Goal: Navigation & Orientation: Find specific page/section

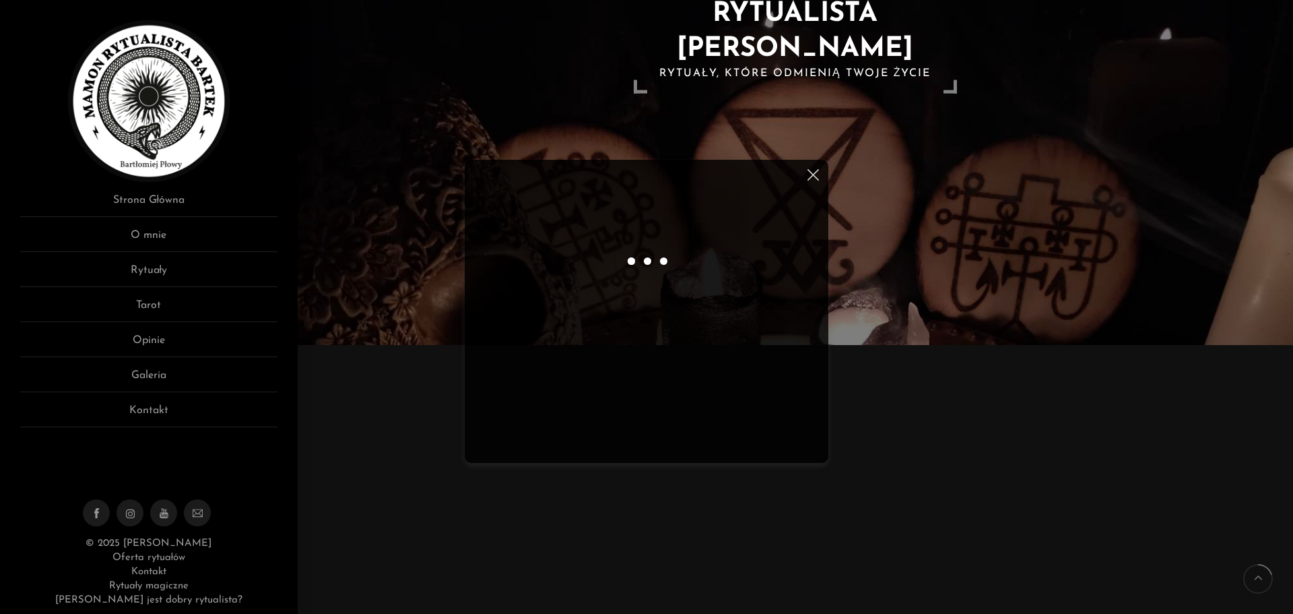
scroll to position [269, 0]
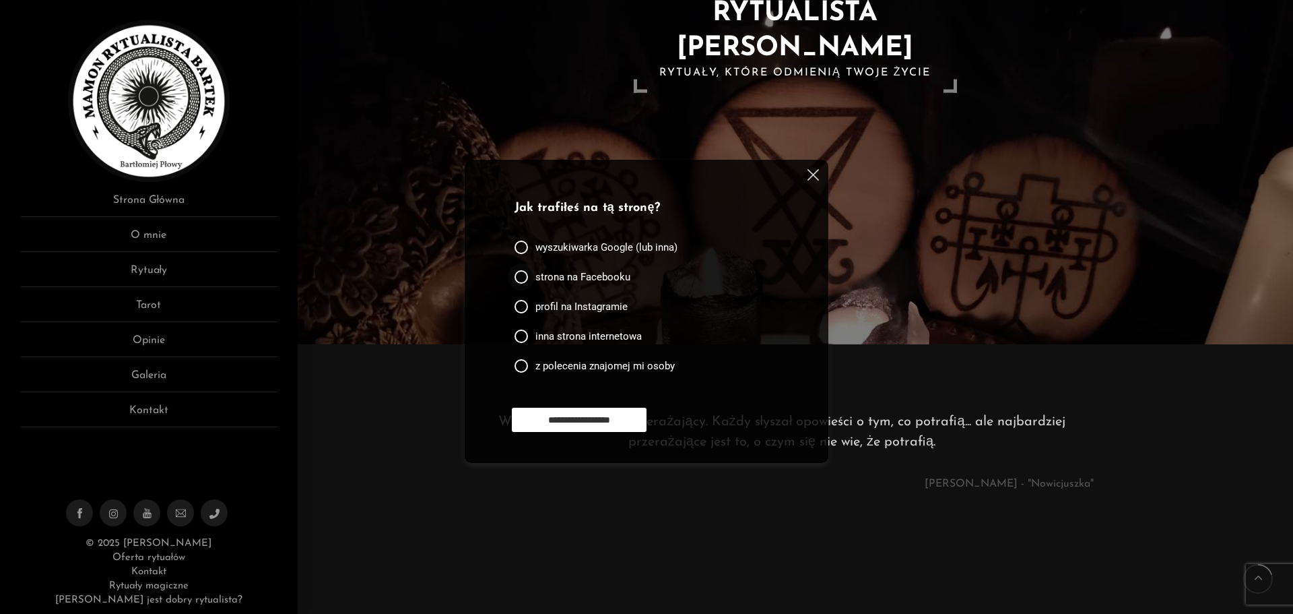
click at [532, 274] on div "strona na Facebooku" at bounding box center [573, 276] width 116 height 13
click at [610, 422] on input "**********" at bounding box center [579, 420] width 135 height 24
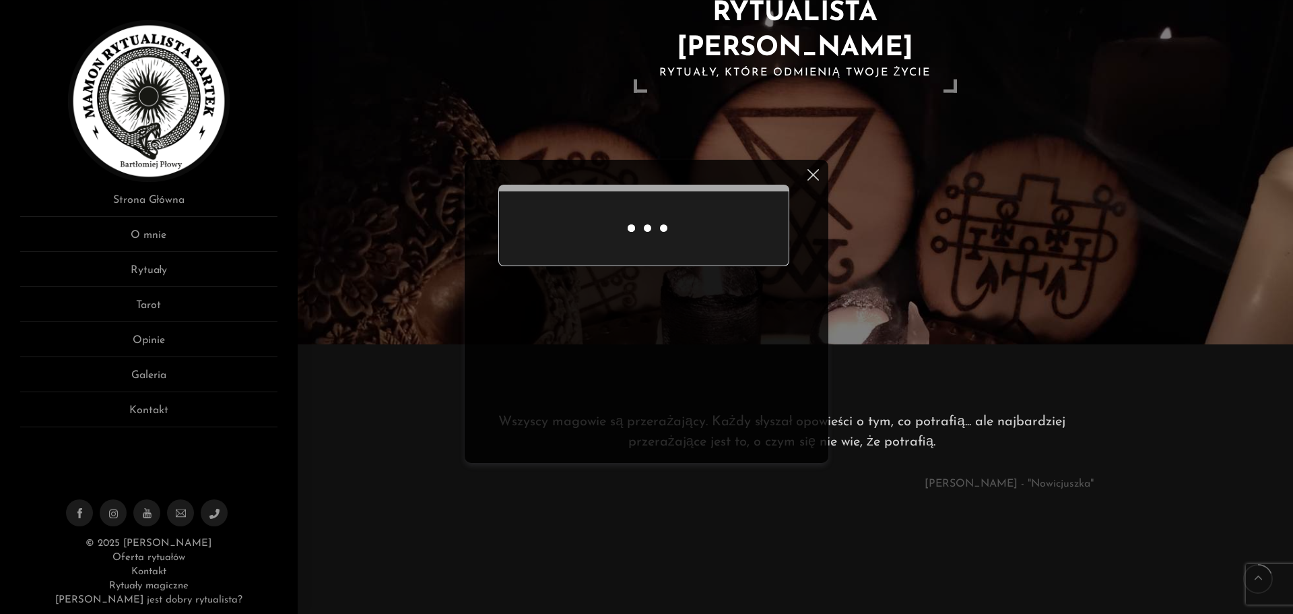
scroll to position [311, 0]
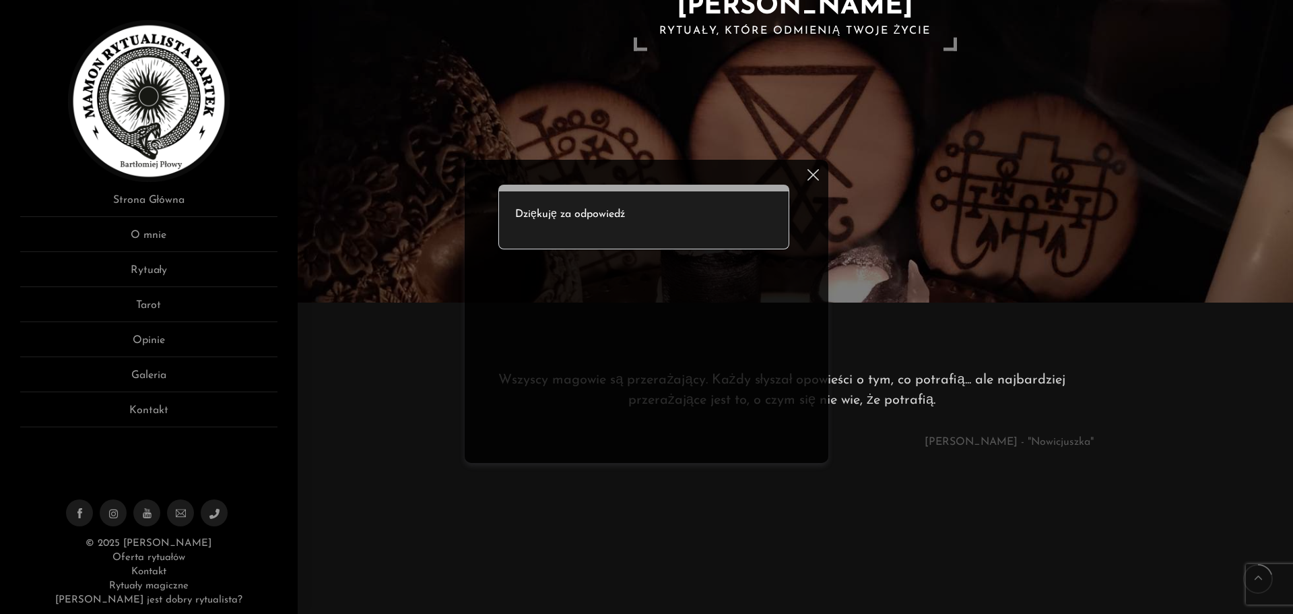
click at [804, 179] on div at bounding box center [811, 177] width 16 height 16
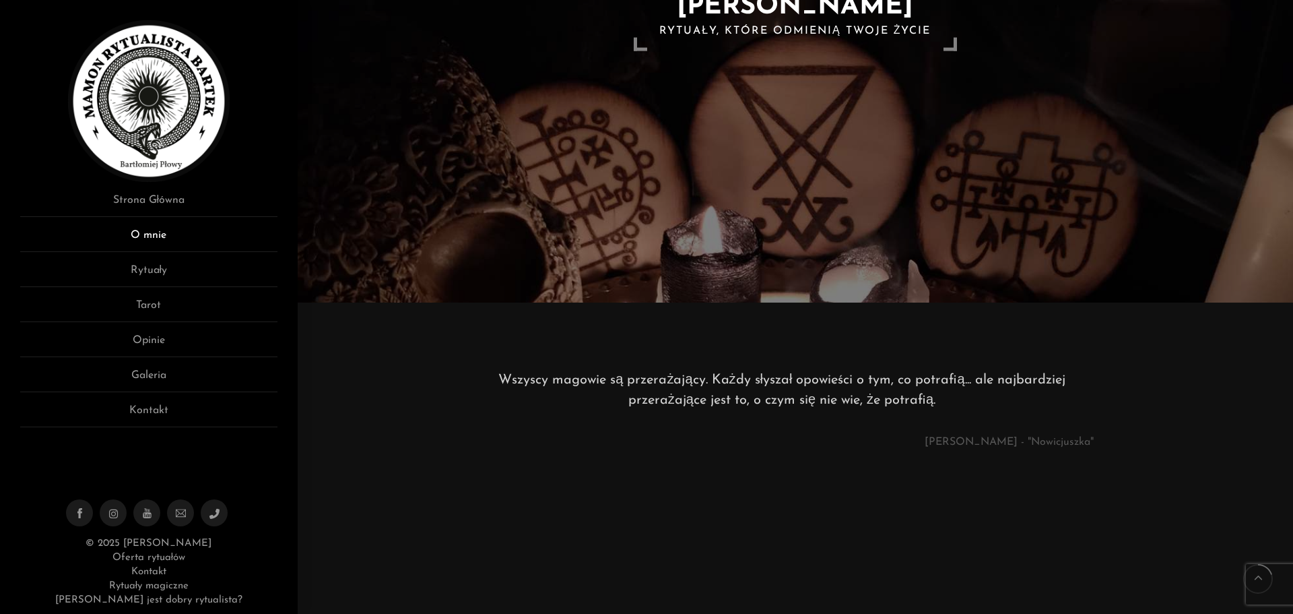
click at [160, 238] on link "O mnie" at bounding box center [148, 239] width 257 height 25
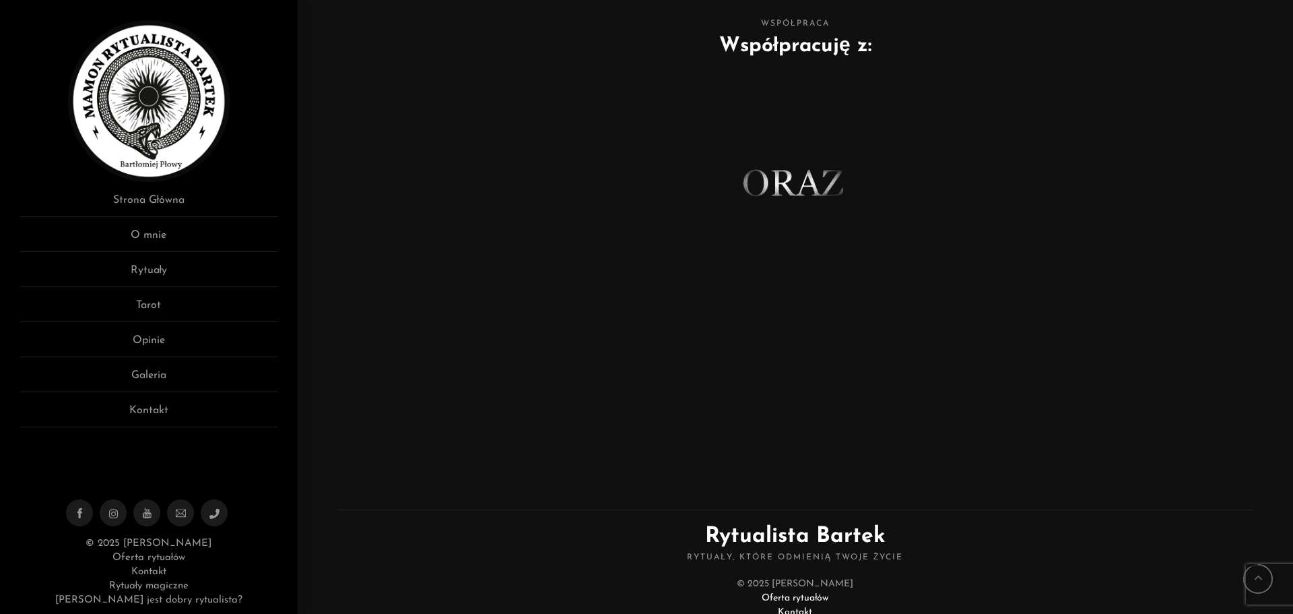
scroll to position [674, 0]
